Goal: Task Accomplishment & Management: Manage account settings

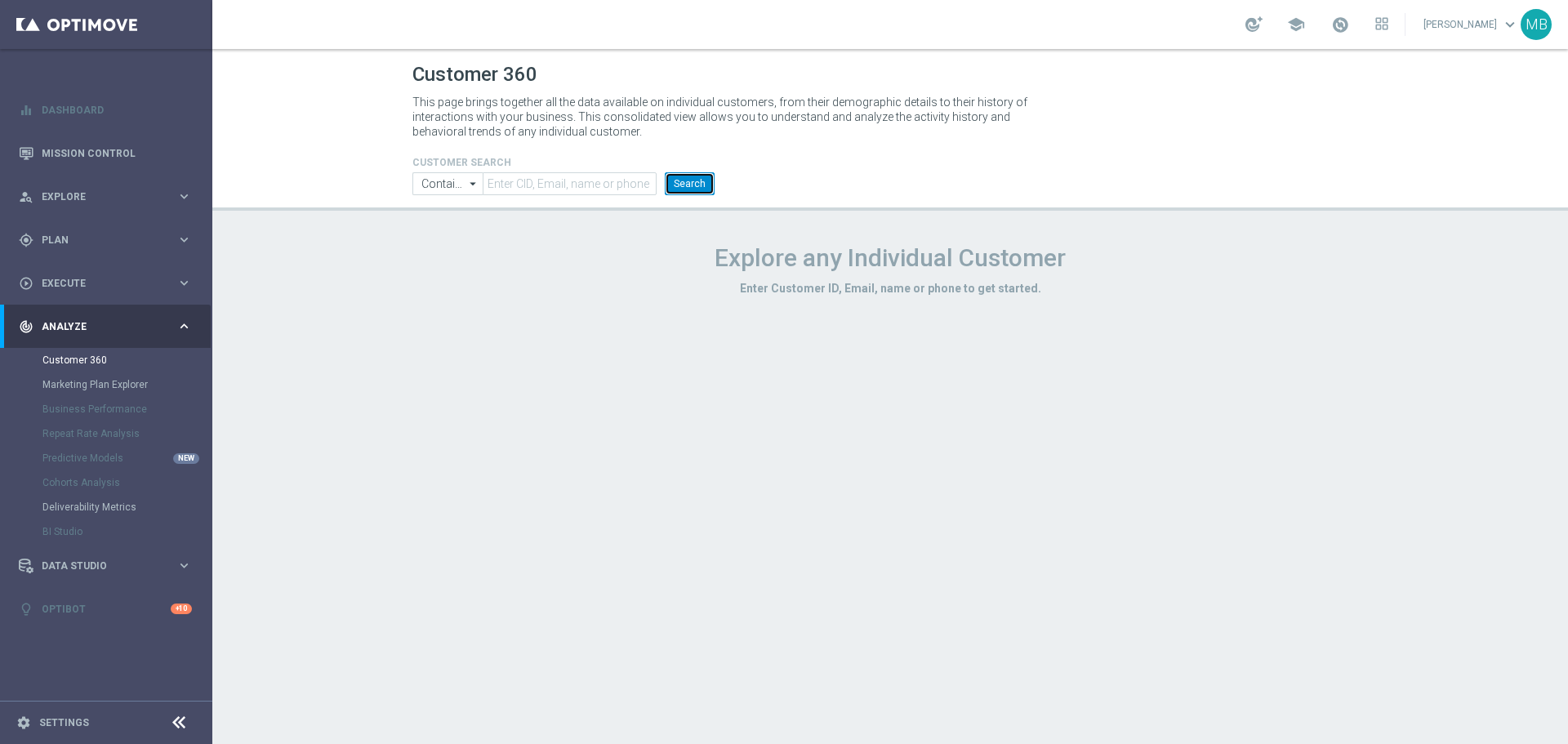
click at [710, 185] on button "Search" at bounding box center [689, 183] width 49 height 23
click at [694, 188] on button "Search" at bounding box center [689, 183] width 49 height 23
click at [566, 179] on input "text" at bounding box center [570, 183] width 174 height 23
paste input "1756147"
click at [703, 196] on header "Customer 360 This page brings together all the data available on individual cus…" at bounding box center [890, 130] width 1356 height 162
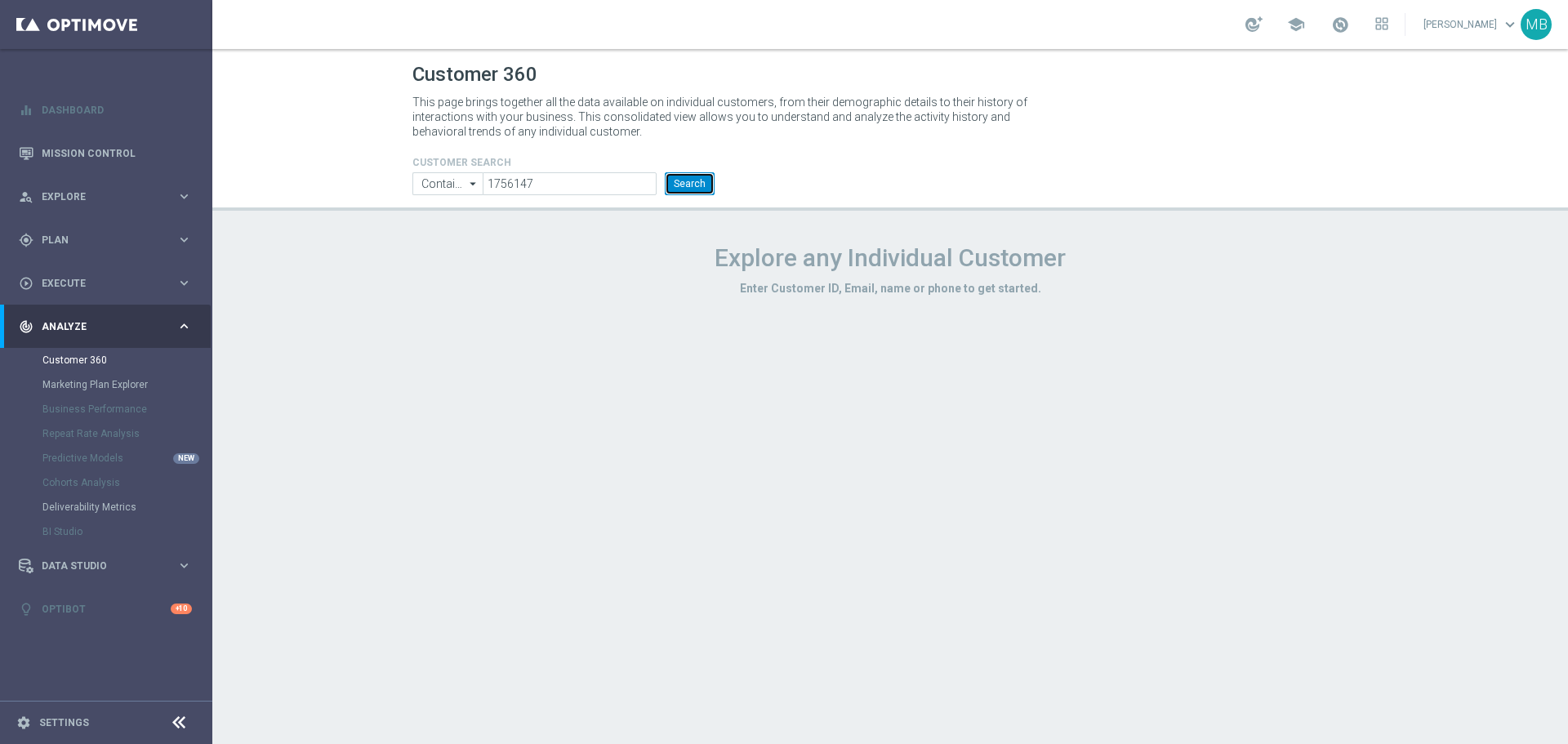
click at [694, 187] on button "Search" at bounding box center [689, 183] width 49 height 23
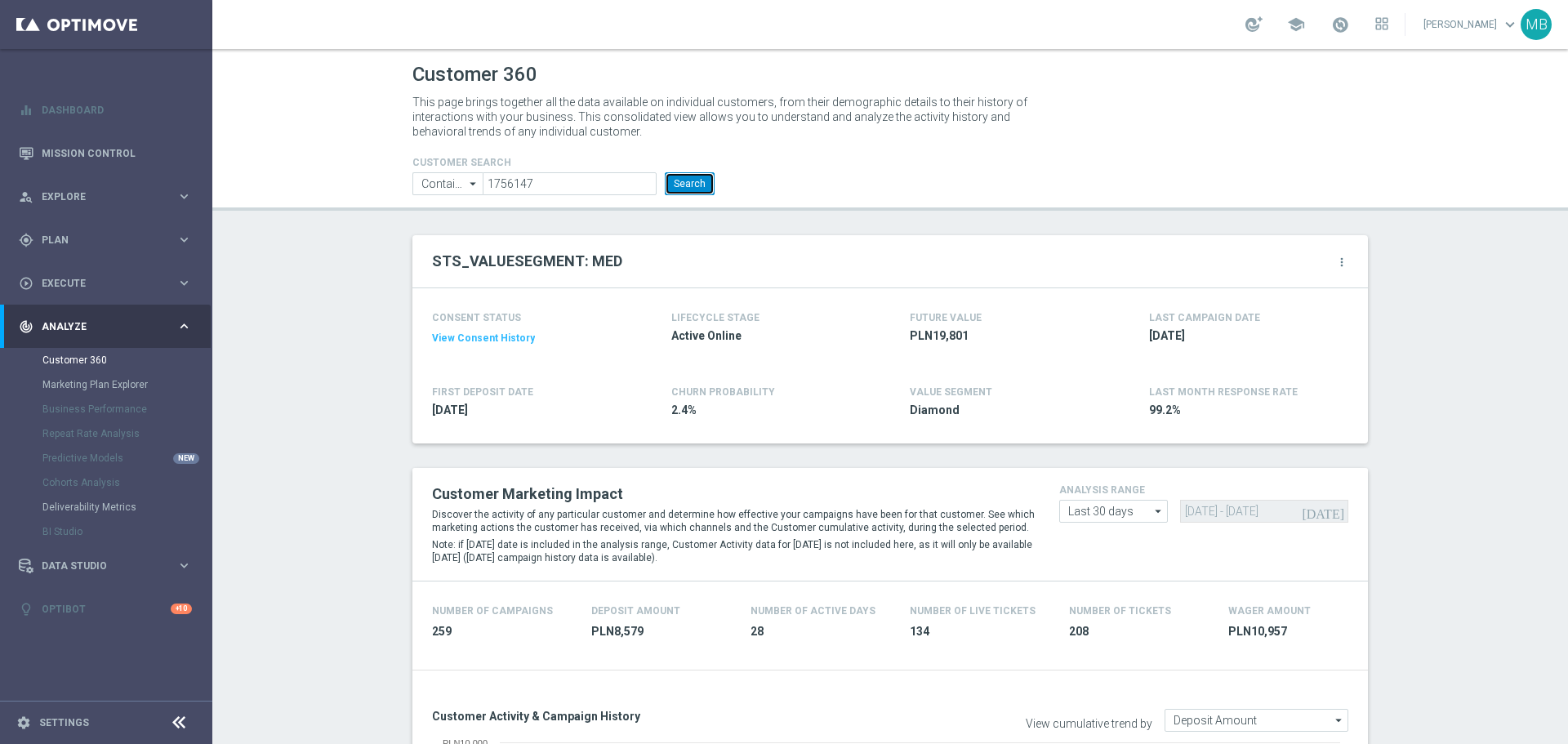
click at [696, 183] on button "Search" at bounding box center [689, 183] width 49 height 23
drag, startPoint x: 680, startPoint y: 177, endPoint x: 469, endPoint y: 11, distance: 268.5
click at [679, 176] on button "Search" at bounding box center [689, 183] width 49 height 23
click at [678, 186] on button "Search" at bounding box center [689, 183] width 49 height 23
click at [697, 179] on button "Search" at bounding box center [689, 183] width 49 height 23
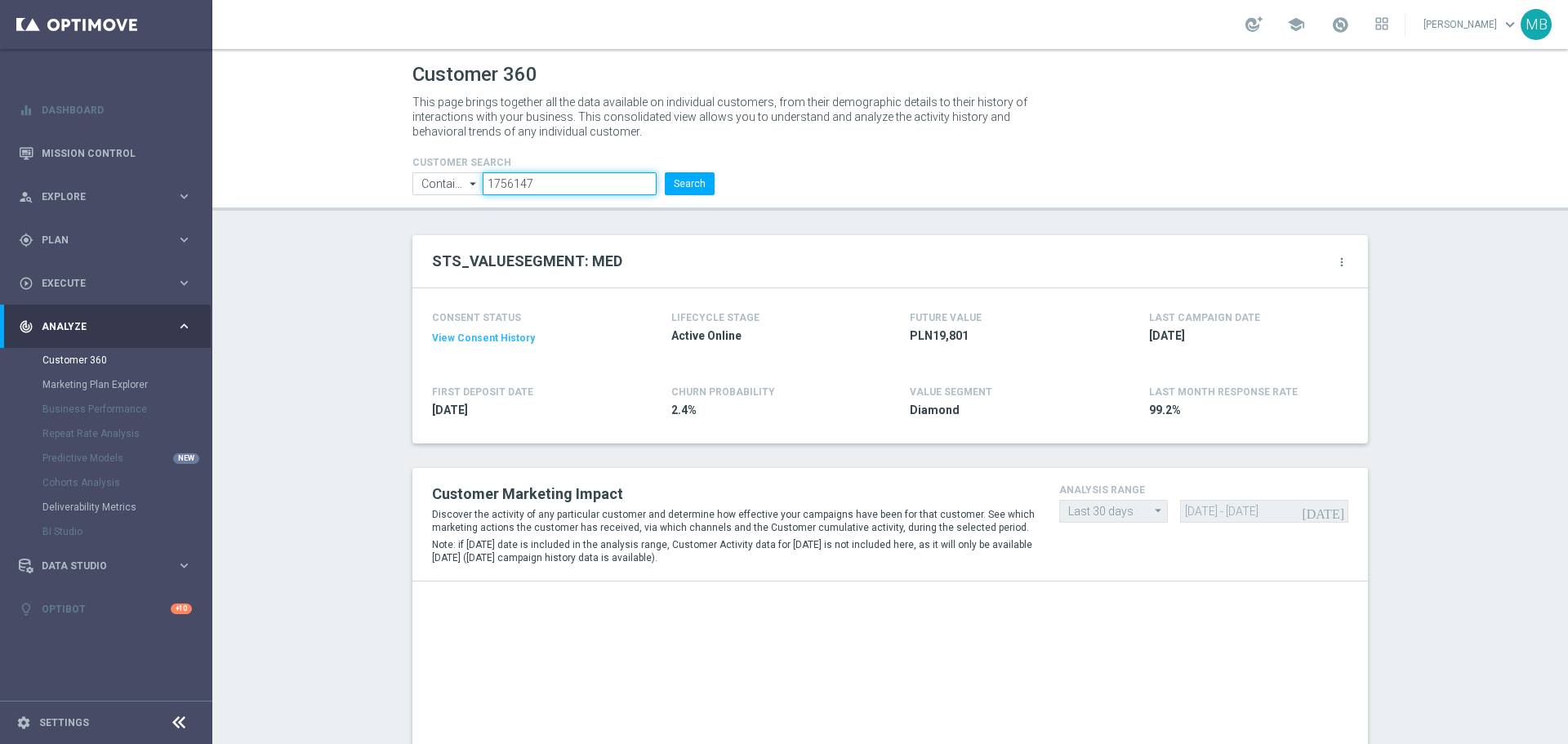
click at [557, 181] on input "1756147" at bounding box center [570, 183] width 174 height 23
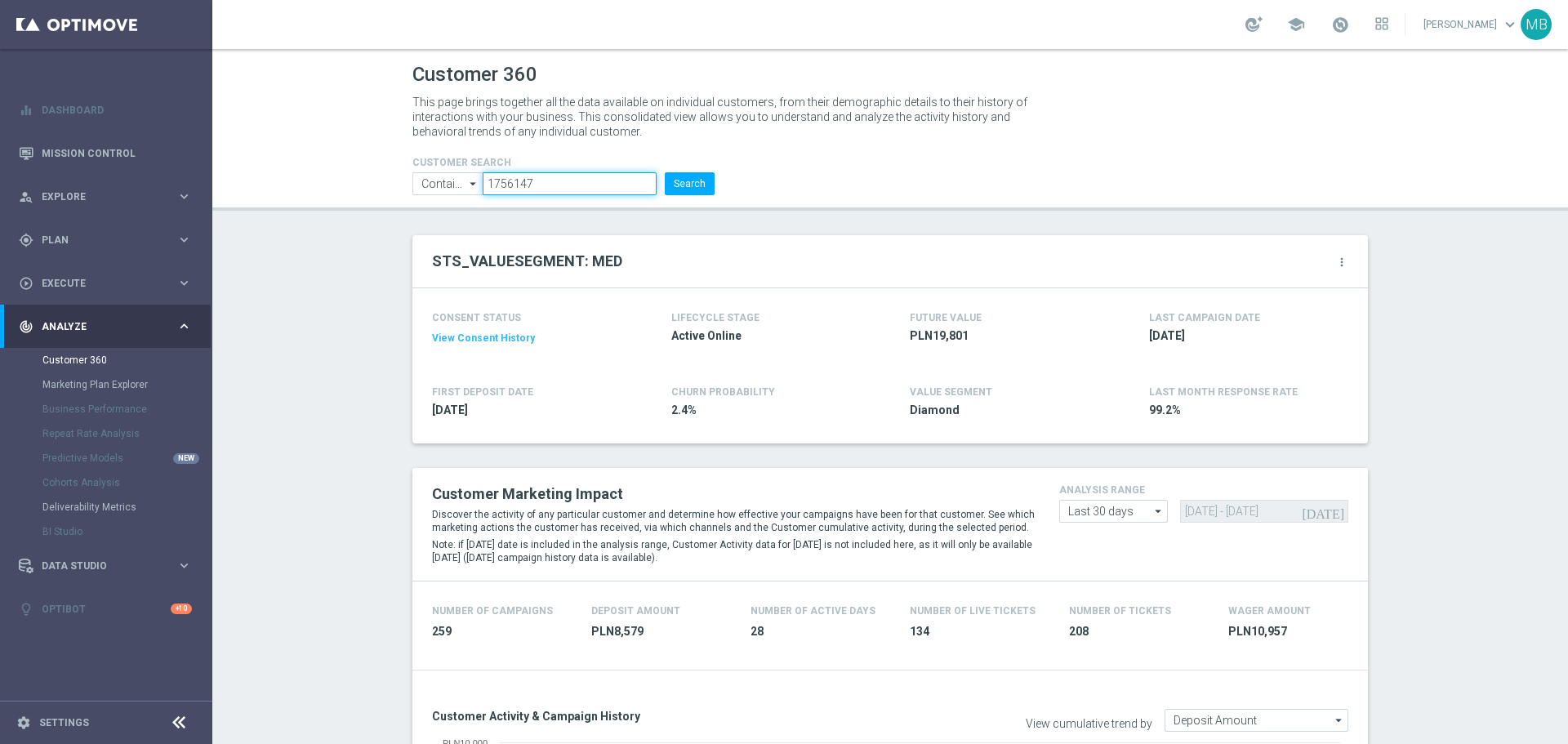
click at [557, 181] on input "1756147" at bounding box center [570, 183] width 174 height 23
paste input "125963"
type input "1125963"
click at [684, 191] on button "Search" at bounding box center [689, 183] width 49 height 23
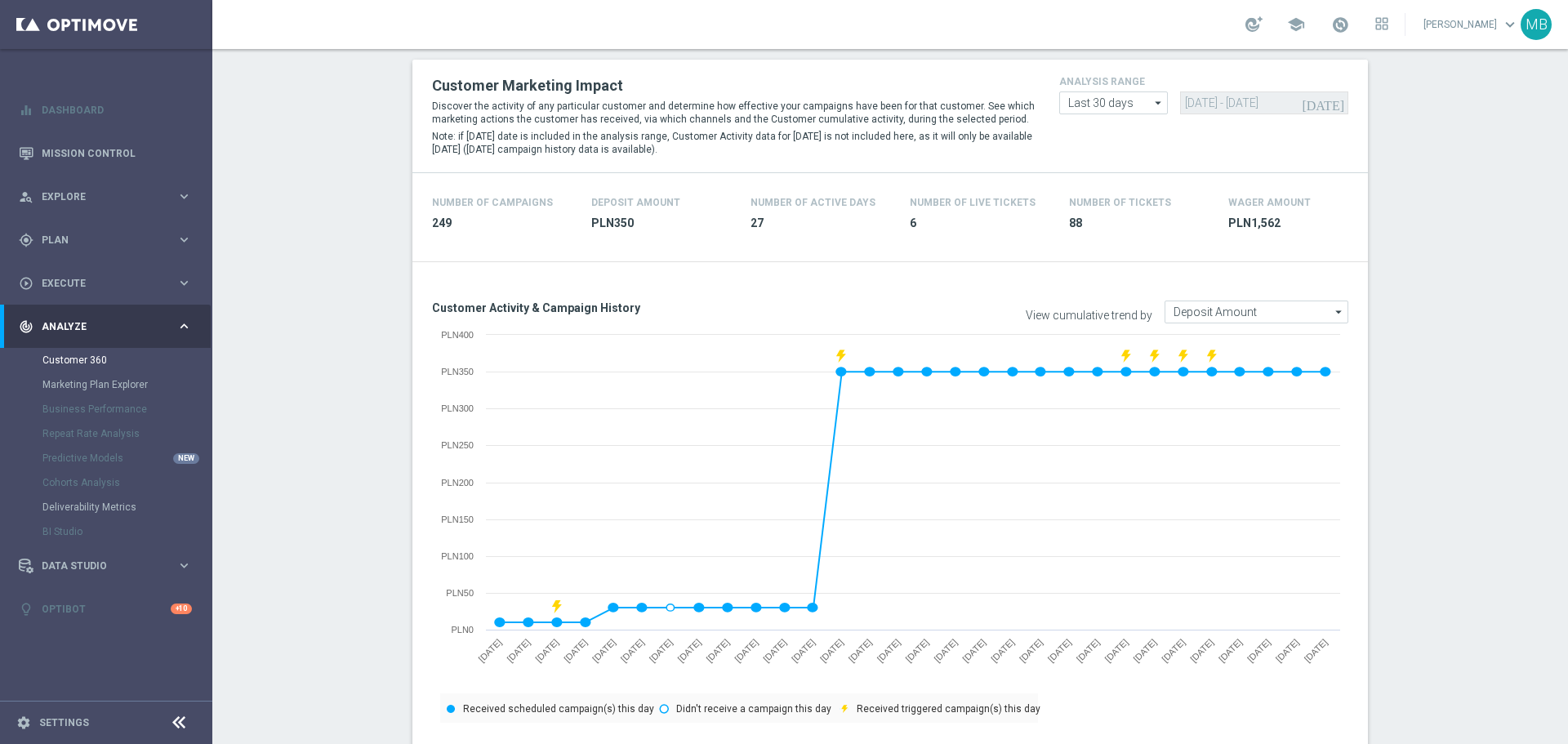
scroll to position [81, 0]
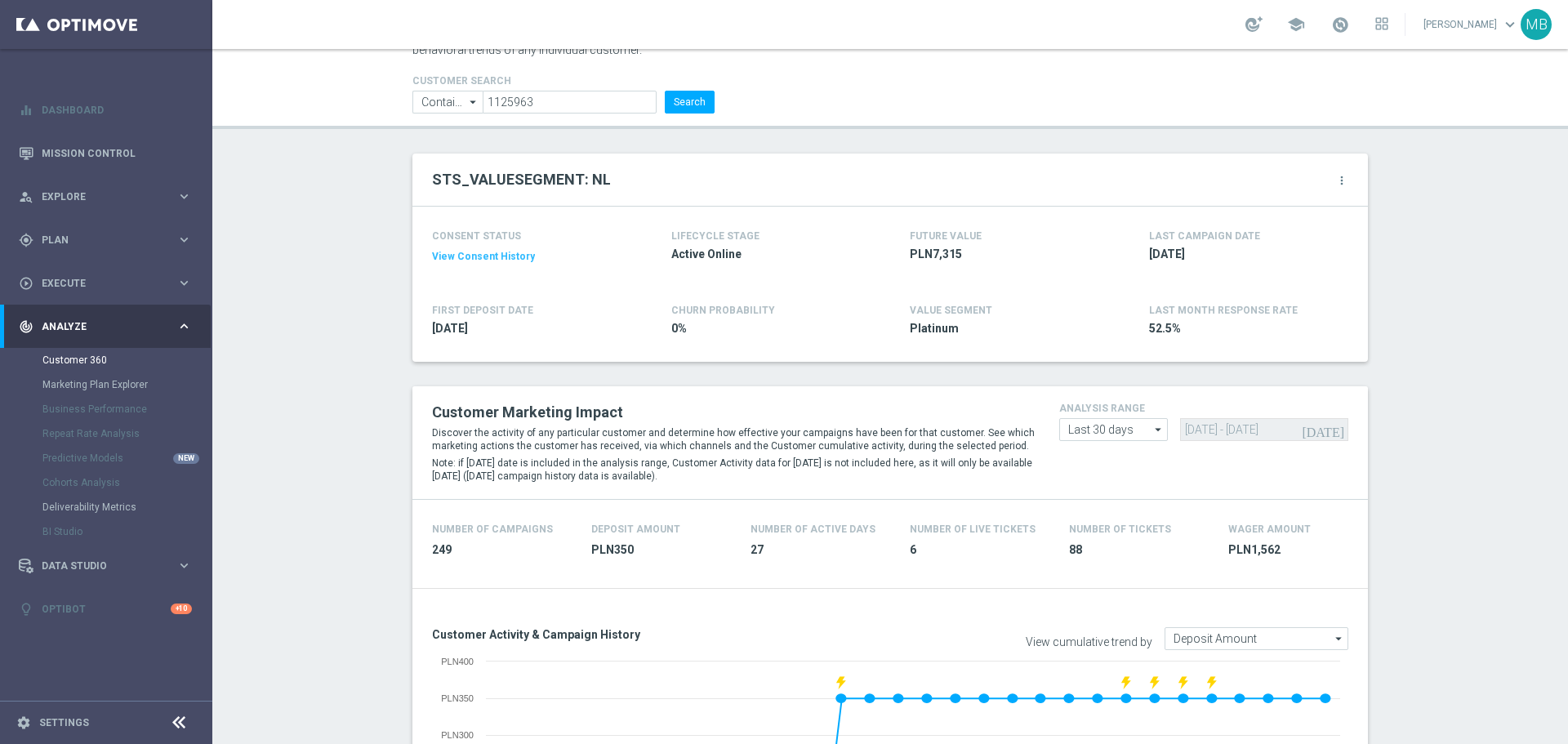
click at [1346, 182] on div "STS_VALUESEGMENT: NL more_vert" at bounding box center [890, 180] width 955 height 53
click at [1337, 182] on icon "more_vert" at bounding box center [1341, 180] width 13 height 13
click at [1269, 204] on span "Change Attribute" at bounding box center [1254, 207] width 76 height 12
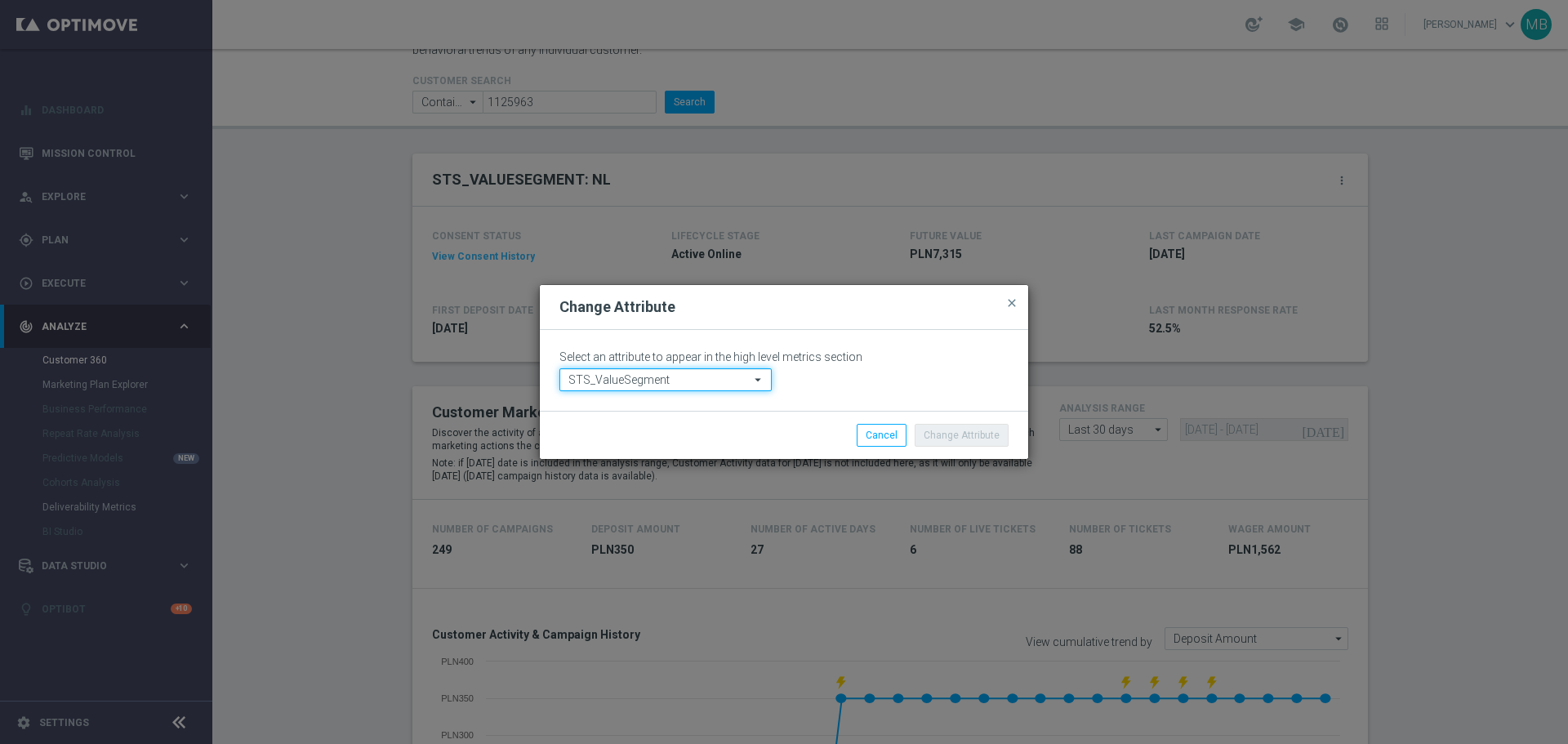
click at [696, 383] on input "STS_ValueSegment" at bounding box center [666, 379] width 212 height 23
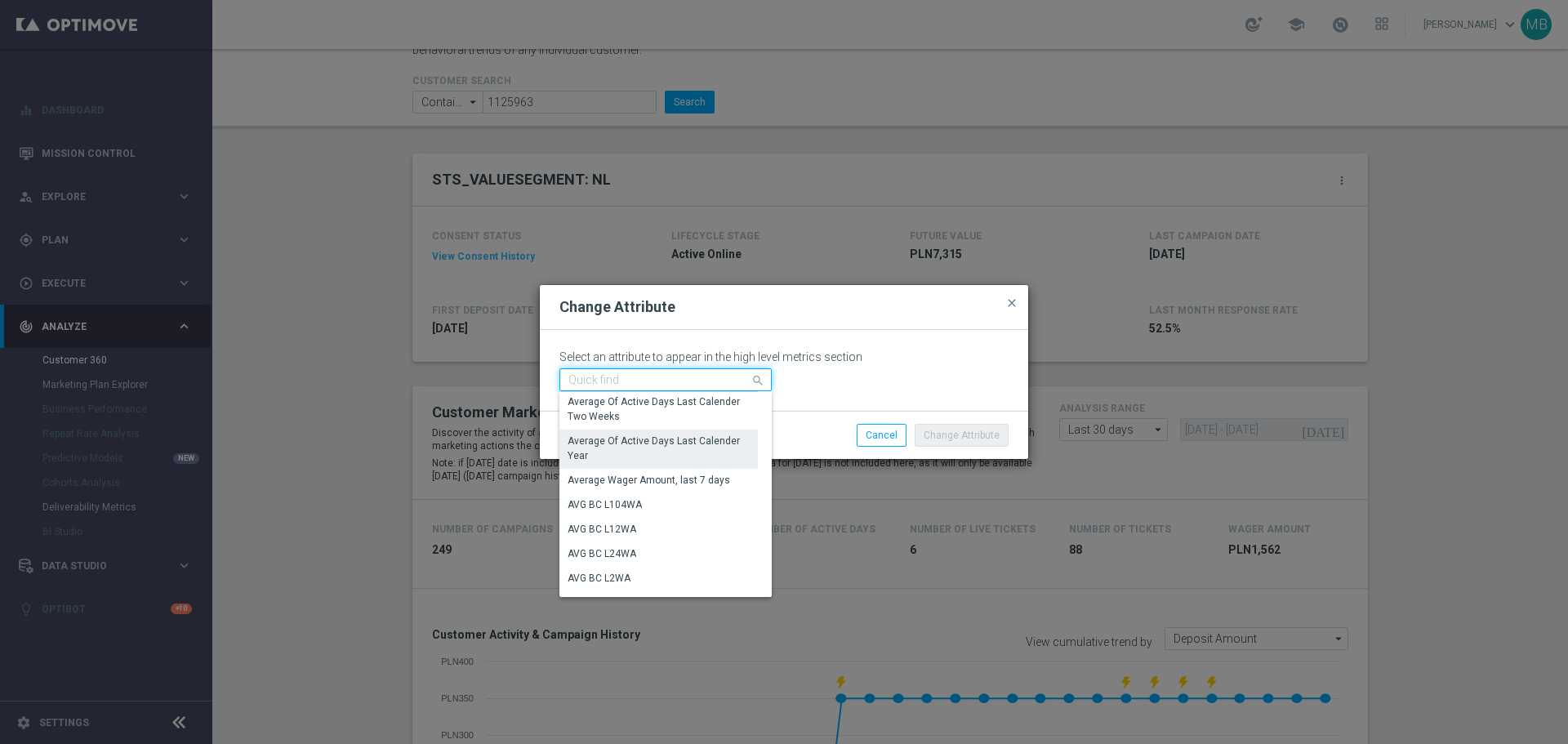
scroll to position [490, 0]
click at [647, 483] on div "AVG BC L24WA" at bounding box center [658, 472] width 198 height 23
type input "AVG BC L24WA"
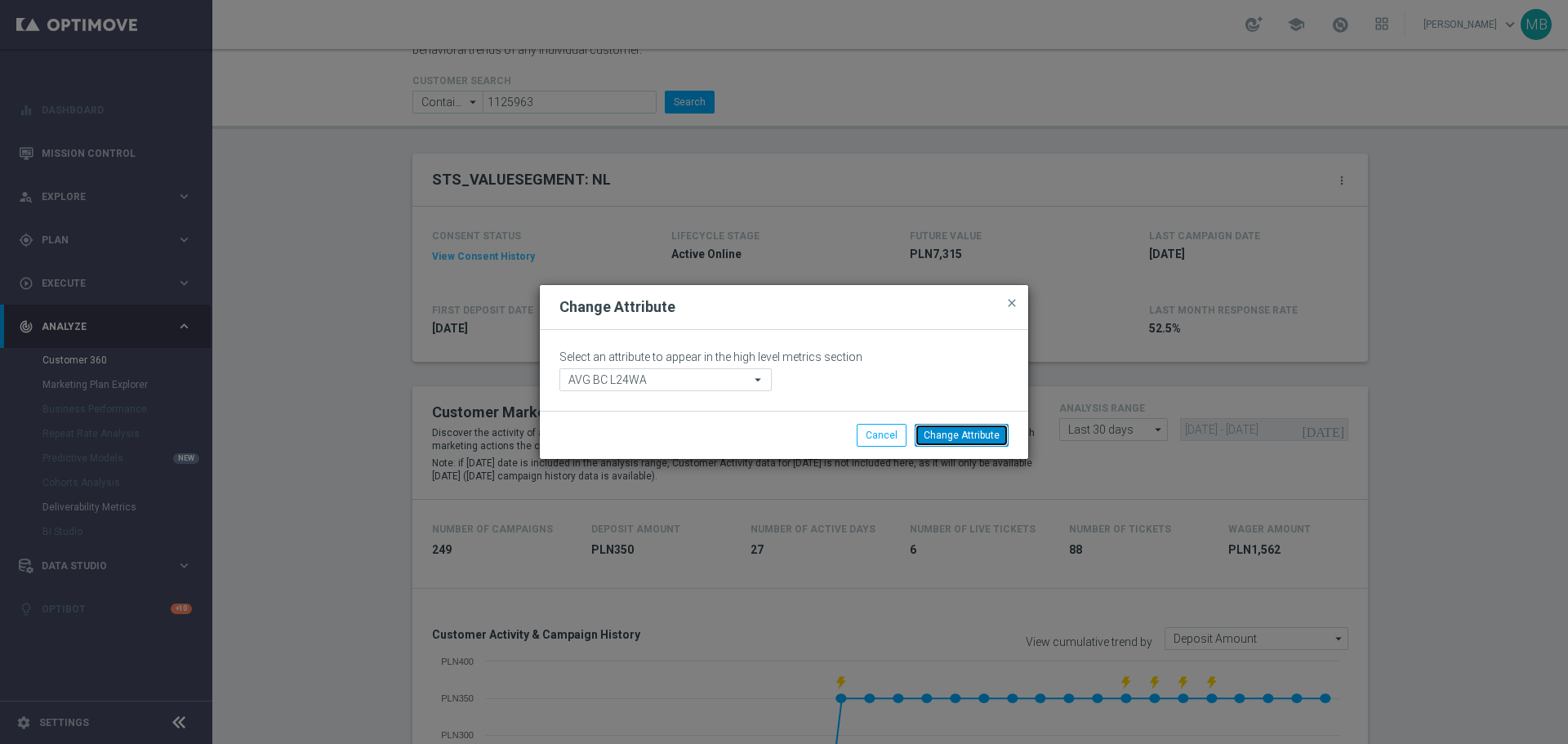
click at [979, 432] on button "Change Attribute" at bounding box center [961, 435] width 94 height 23
